Goal: Check status: Check status

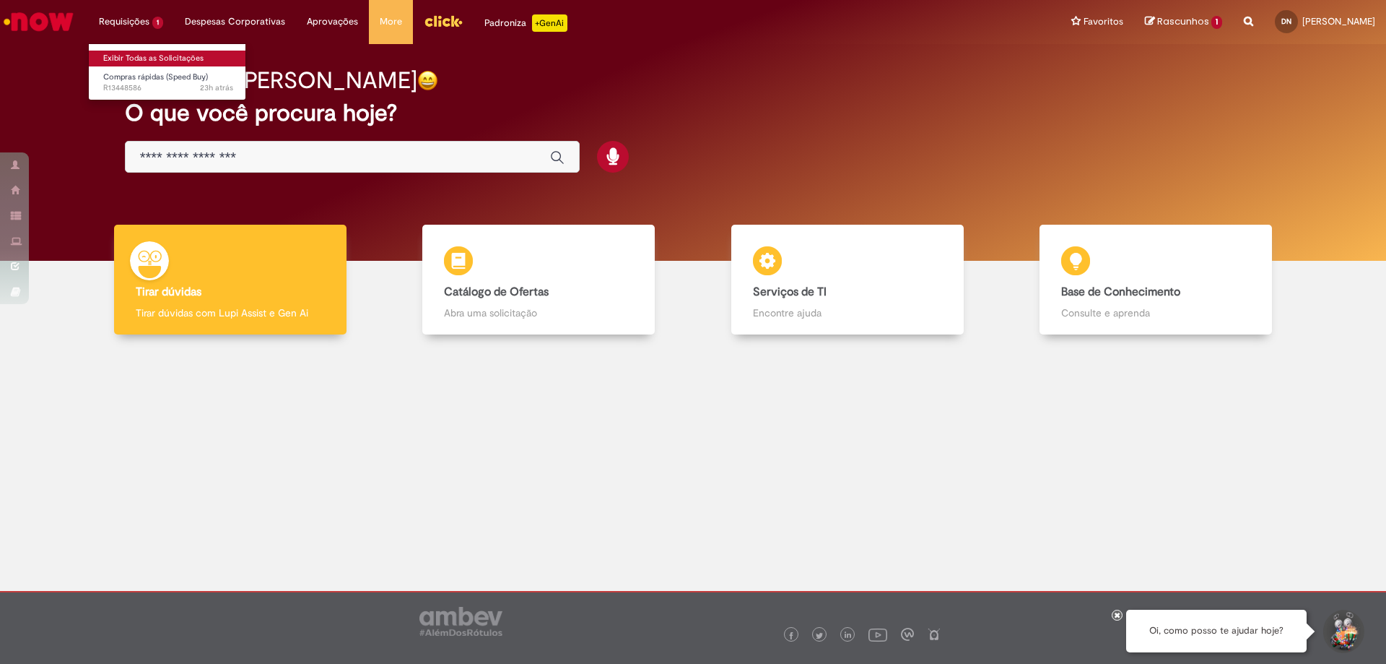
click at [183, 56] on link "Exibir Todas as Solicitações" at bounding box center [168, 59] width 159 height 16
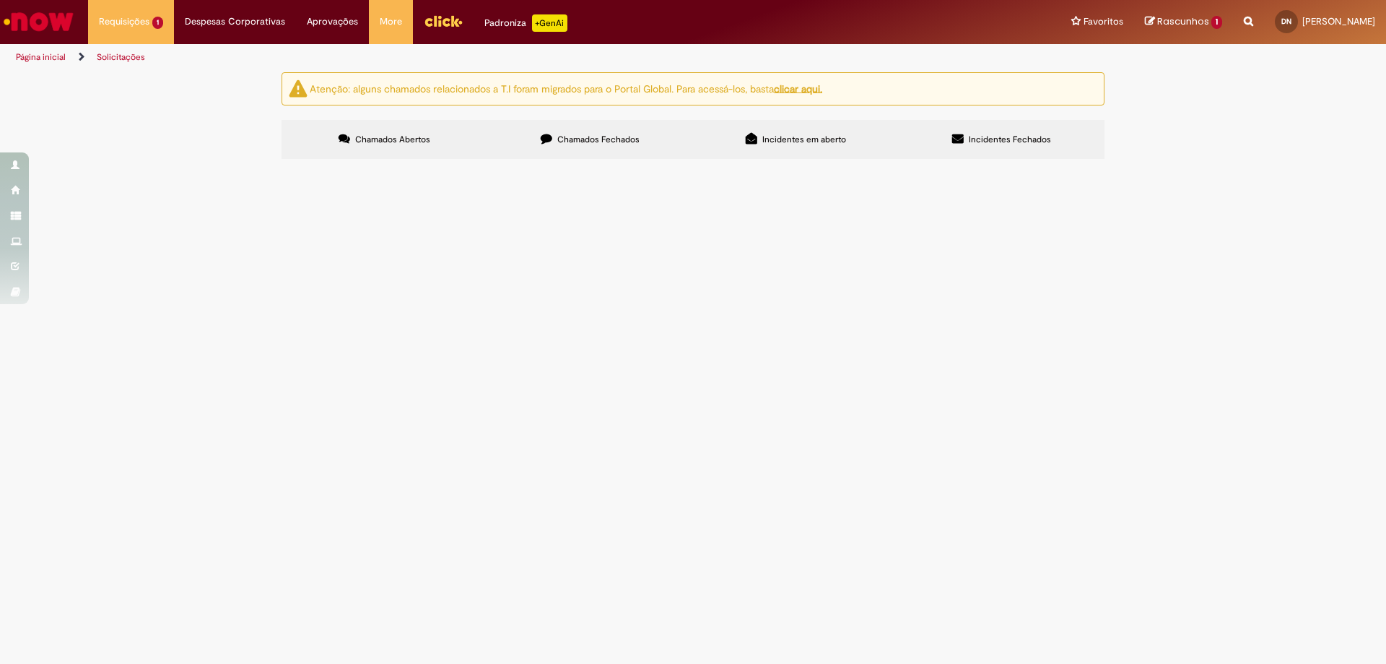
click at [0, 0] on span "Camisas polo - gerentes" at bounding box center [0, 0] width 0 height 0
click at [0, 0] on td "R13448586" at bounding box center [0, 0] width 0 height 0
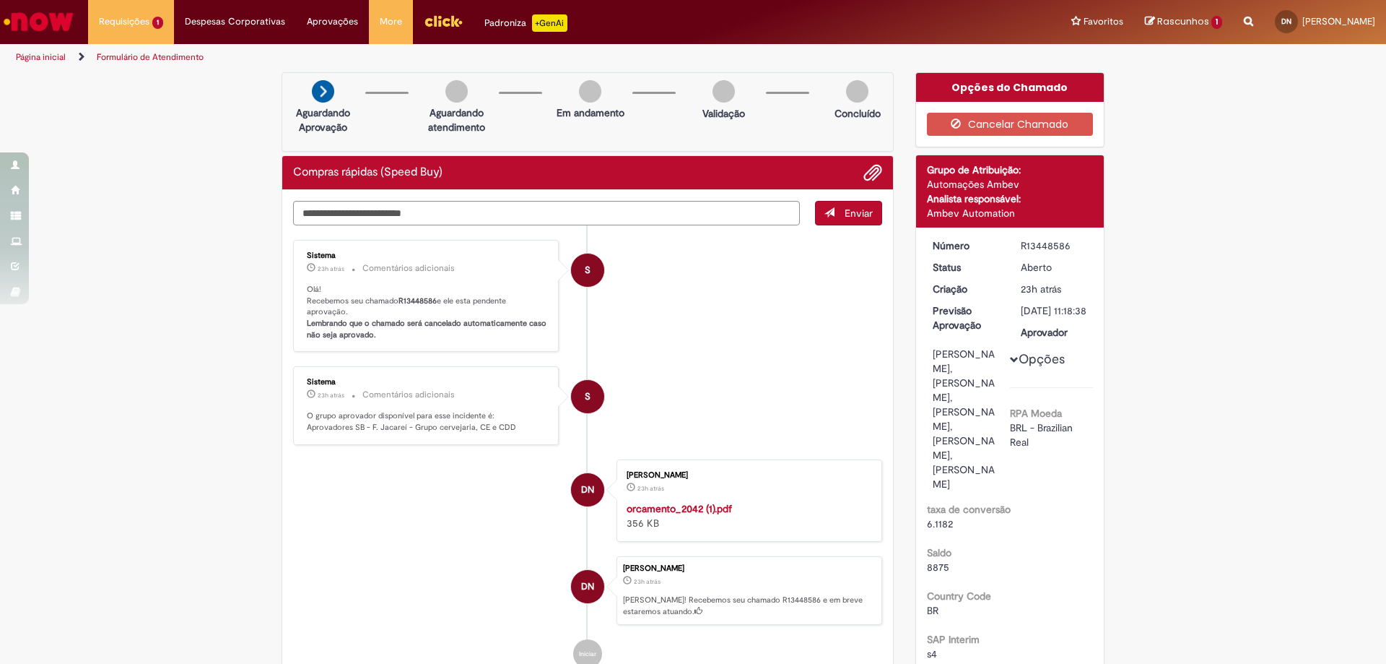
click at [1025, 240] on div "R13448586" at bounding box center [1054, 245] width 67 height 14
copy div "R13448586"
